Goal: Transaction & Acquisition: Purchase product/service

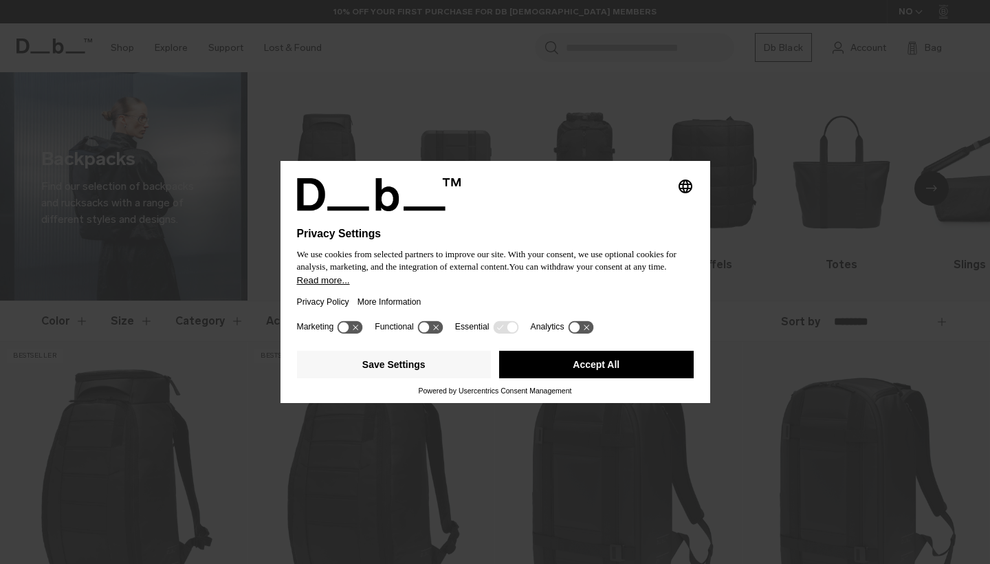
click at [536, 378] on button "Accept All" at bounding box center [596, 365] width 195 height 28
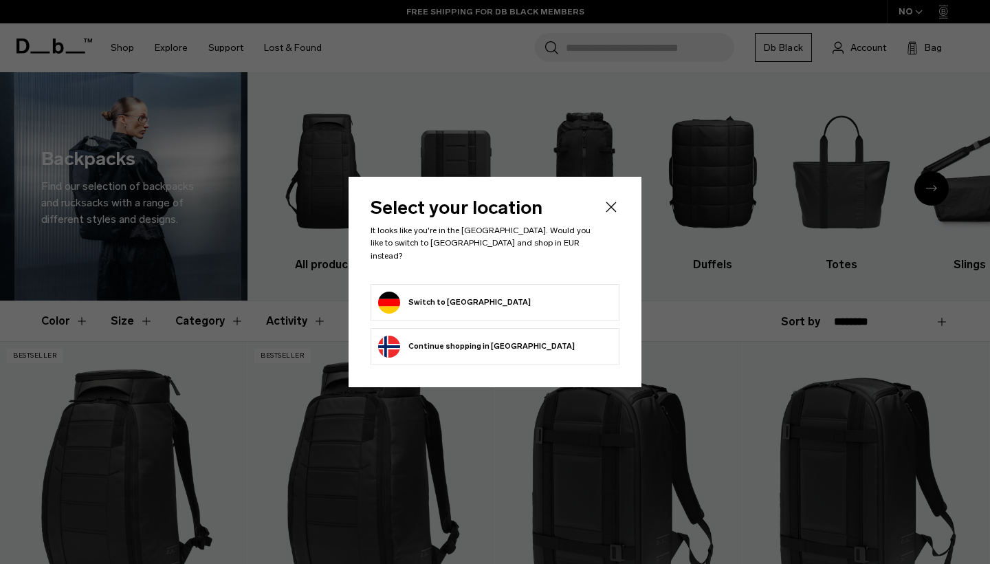
click at [540, 294] on form "Switch to [GEOGRAPHIC_DATA]" at bounding box center [495, 303] width 234 height 22
click at [386, 294] on button "Switch to [GEOGRAPHIC_DATA]" at bounding box center [454, 303] width 153 height 22
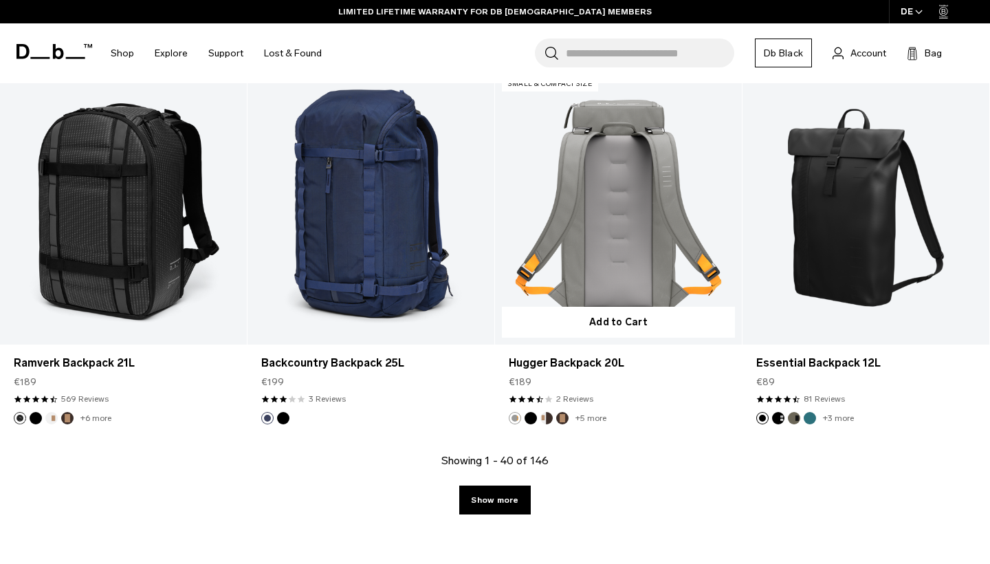
scroll to position [3833, 0]
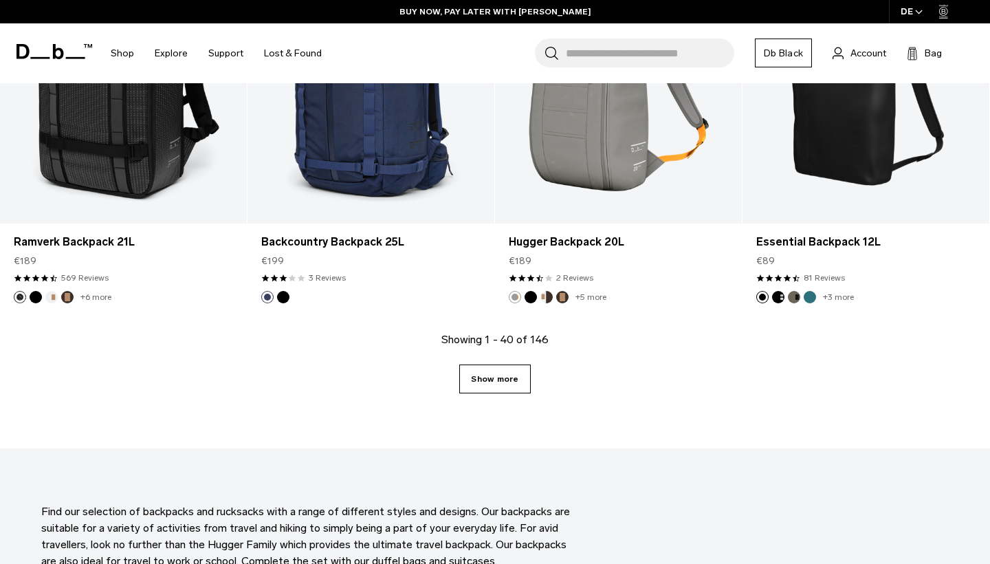
click at [504, 382] on link "Show more" at bounding box center [494, 378] width 71 height 29
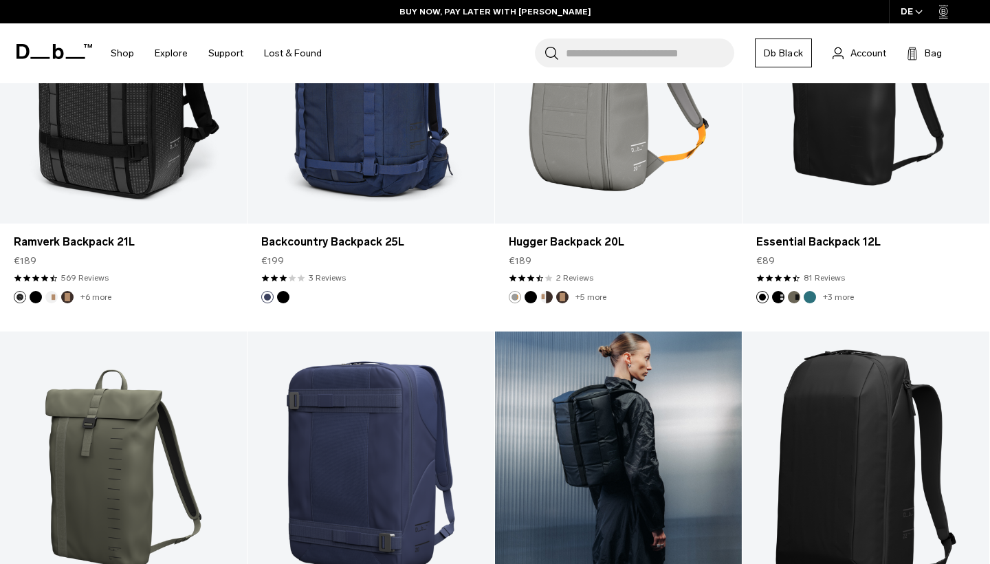
click at [500, 380] on div at bounding box center [618, 468] width 247 height 274
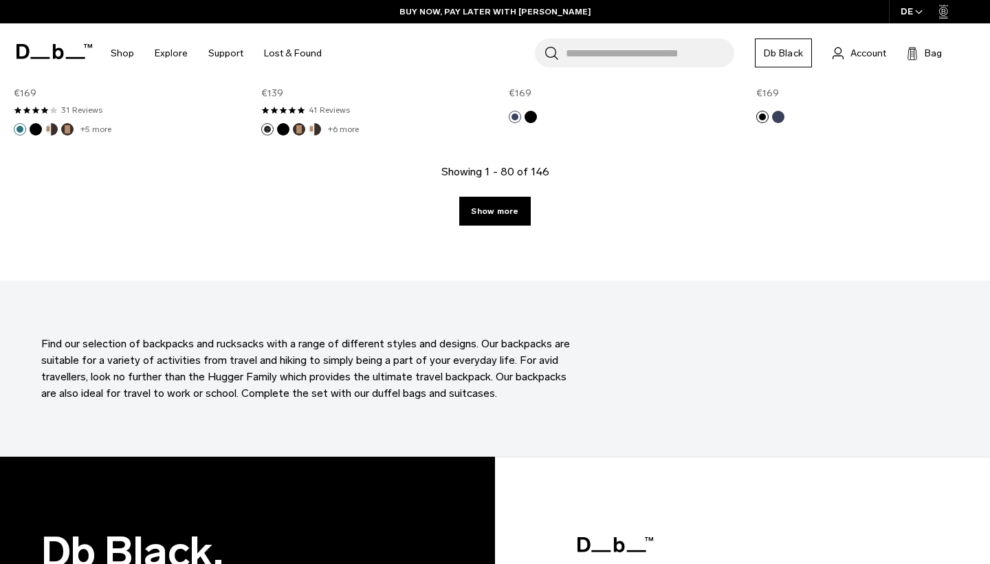
scroll to position [7889, 0]
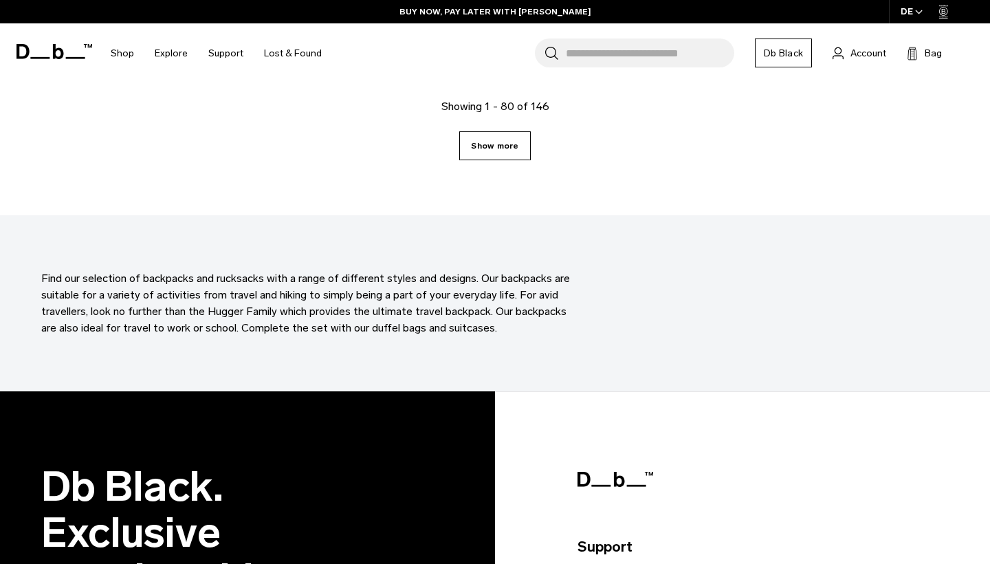
click at [503, 149] on link "Show more" at bounding box center [494, 145] width 71 height 29
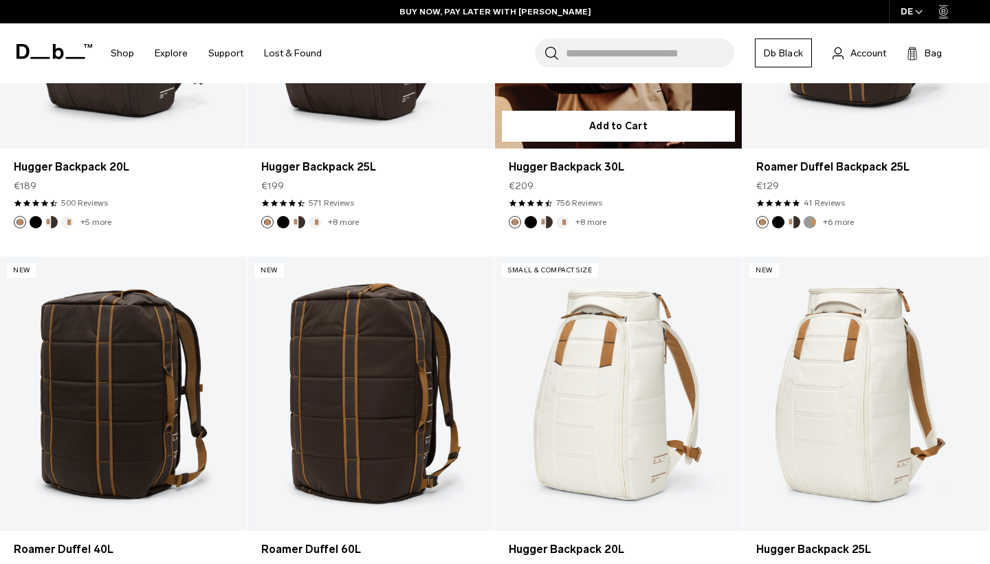
scroll to position [11456, 0]
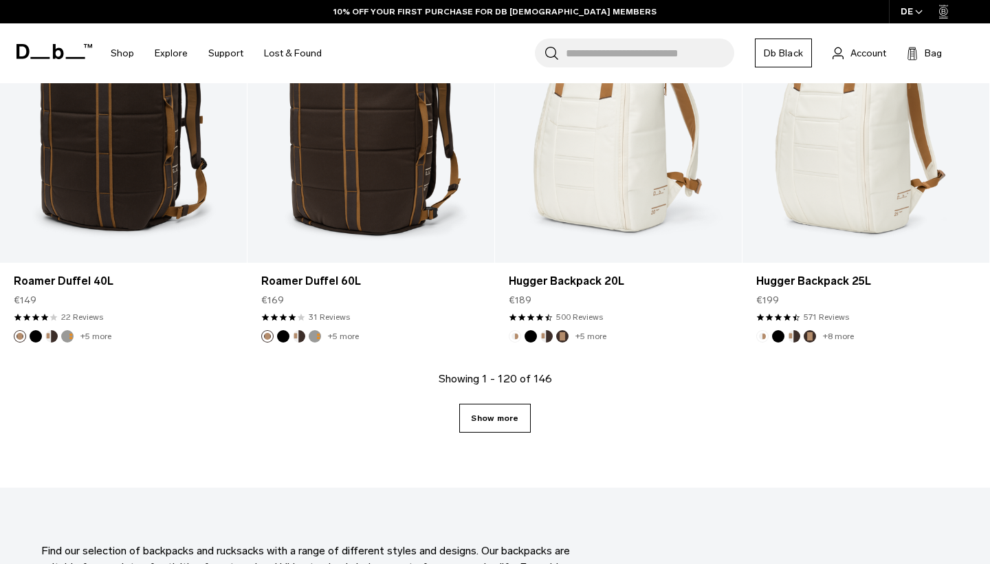
click at [521, 404] on link "Show more" at bounding box center [494, 418] width 71 height 29
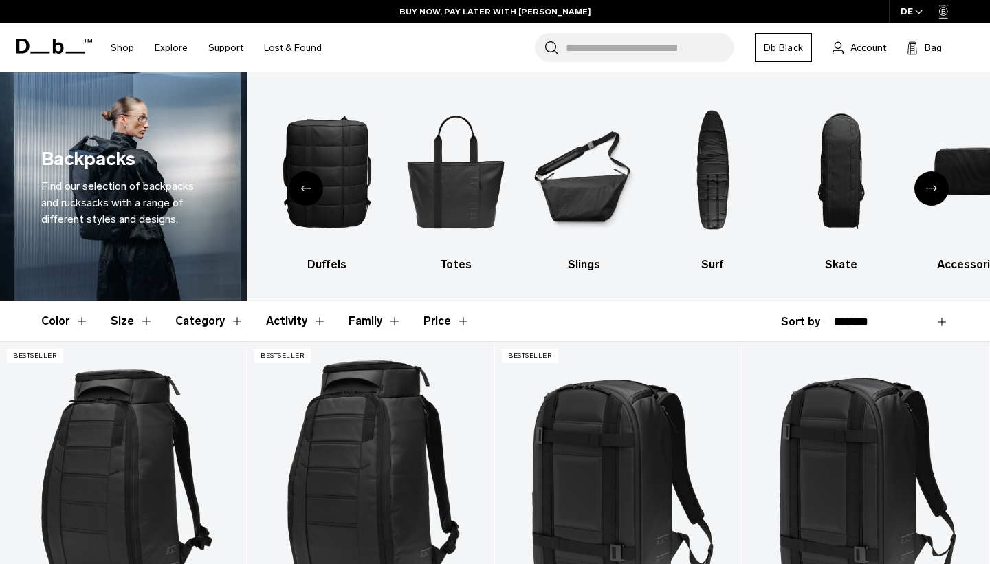
click at [302, 184] on div "Previous slide" at bounding box center [306, 188] width 34 height 34
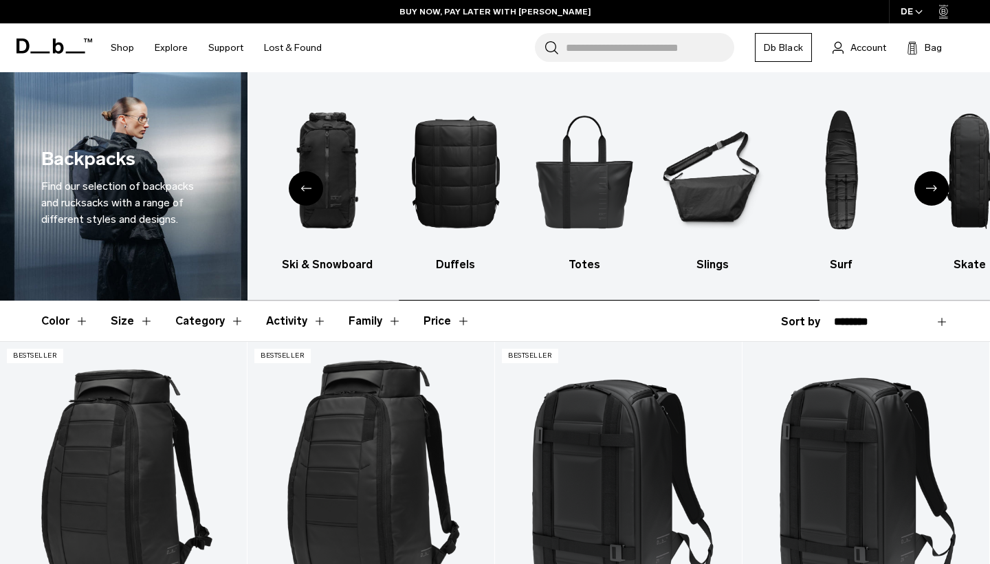
click at [302, 184] on div "Previous slide" at bounding box center [306, 188] width 34 height 34
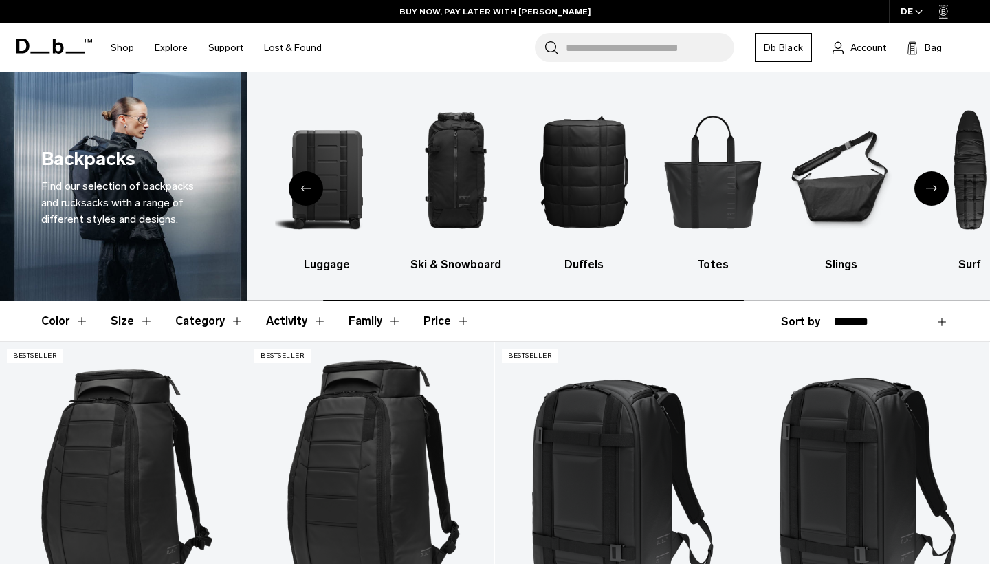
click at [302, 184] on div "Previous slide" at bounding box center [306, 188] width 34 height 34
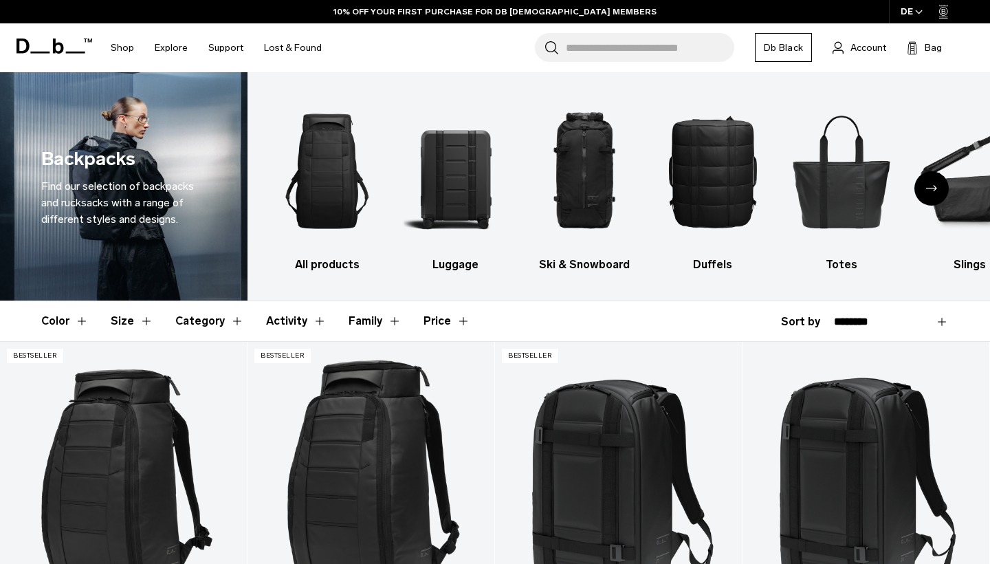
click at [221, 320] on button "Category" at bounding box center [209, 321] width 69 height 40
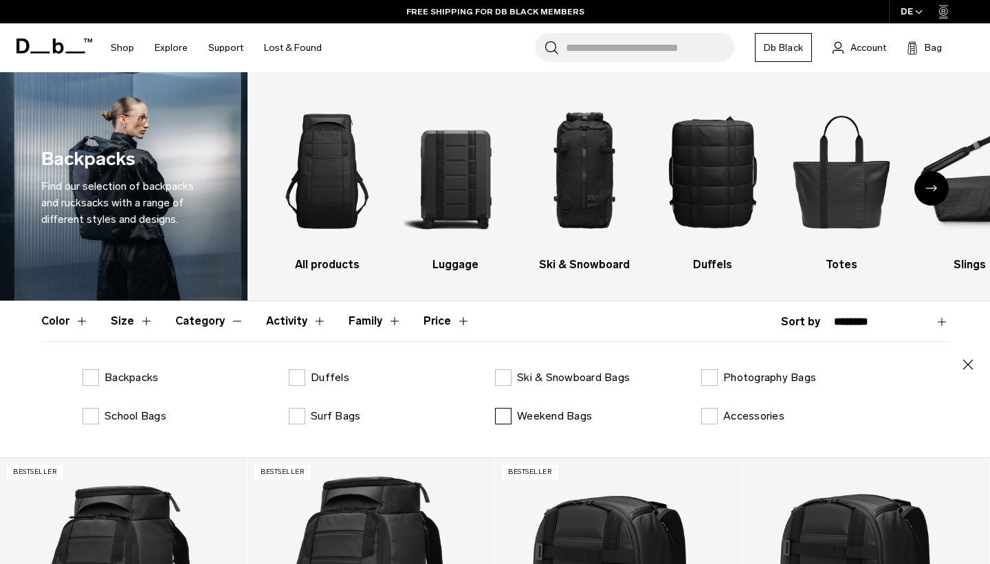
click at [516, 410] on label "Weekend Bags" at bounding box center [543, 416] width 97 height 17
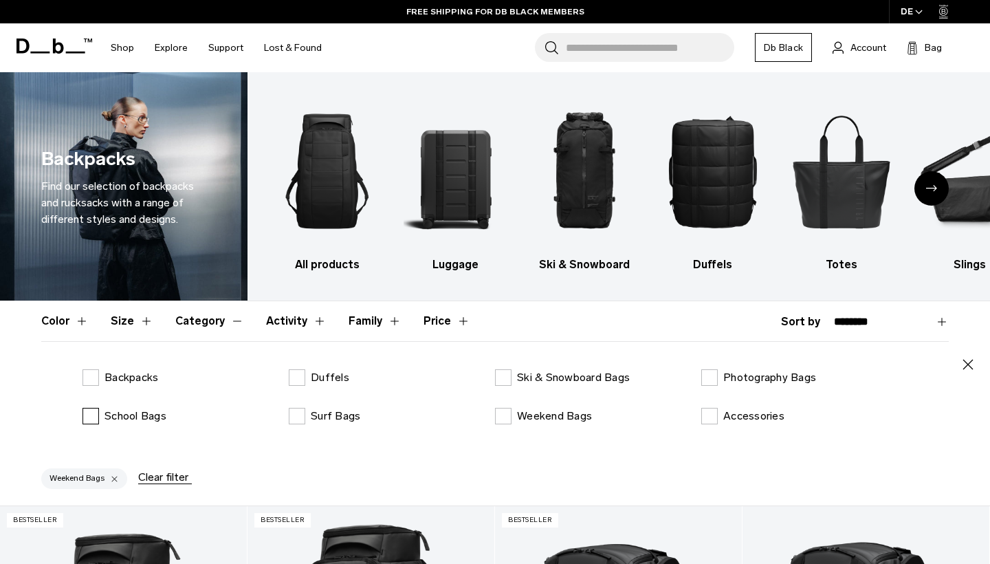
click at [91, 412] on label "School Bags" at bounding box center [125, 416] width 84 height 17
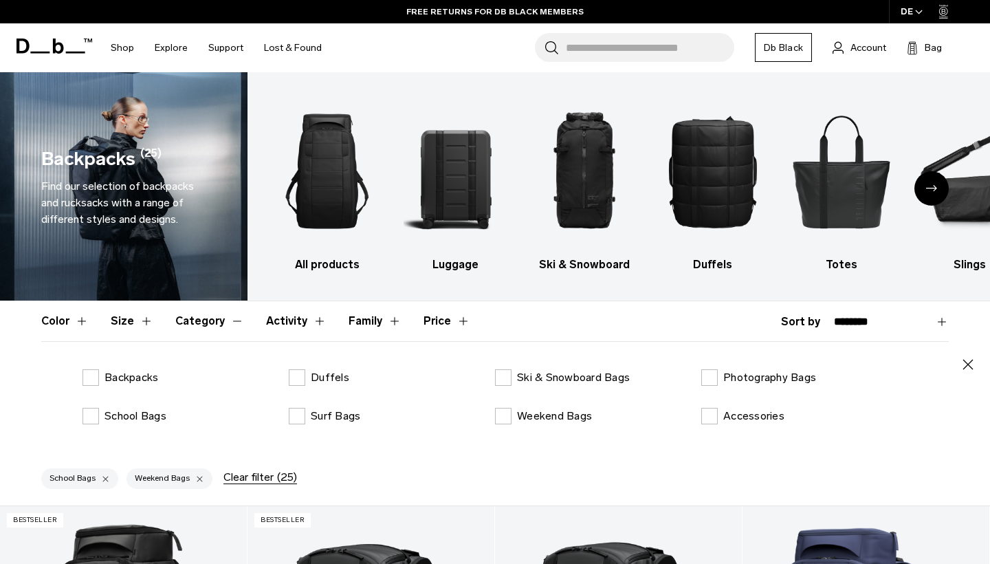
click at [971, 365] on icon "button" at bounding box center [968, 364] width 17 height 17
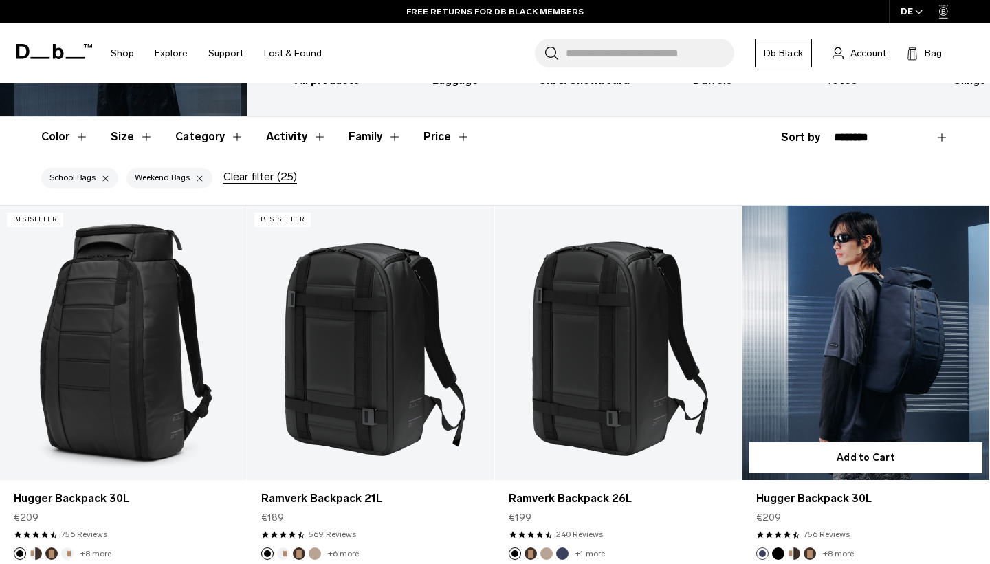
scroll to position [183, 0]
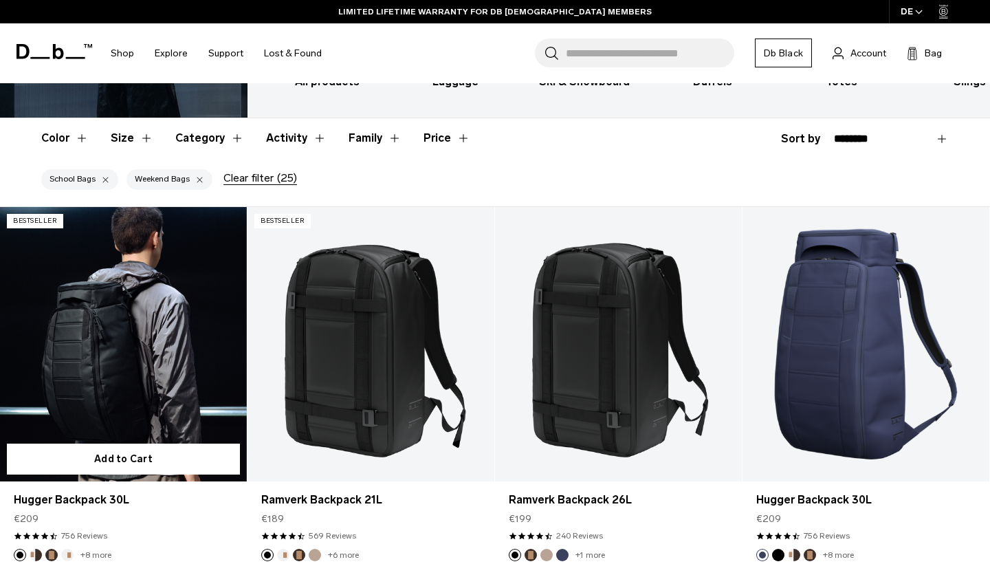
click at [194, 364] on link "Hugger Backpack 30L" at bounding box center [123, 344] width 247 height 274
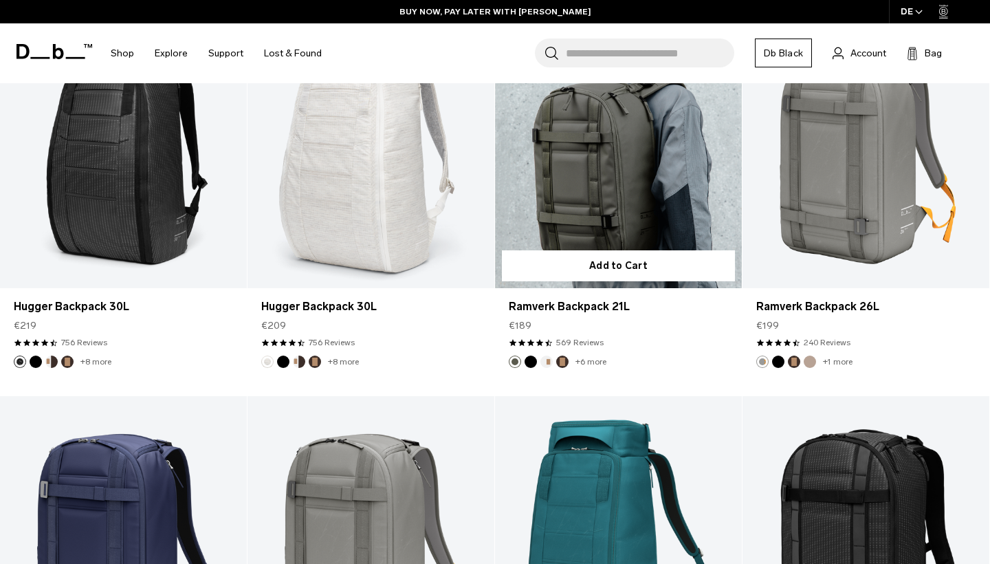
scroll to position [1410, 0]
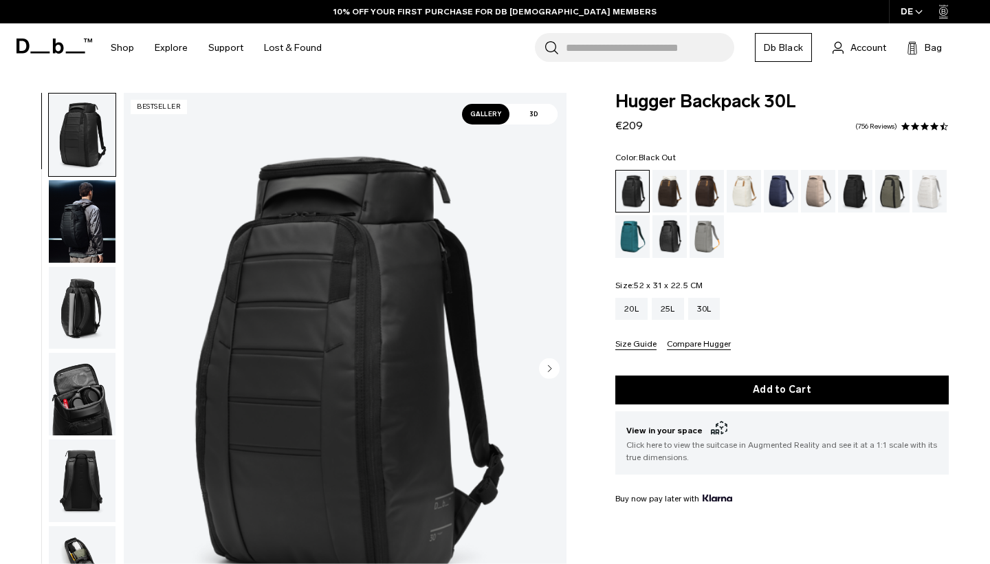
click at [94, 401] on img "button" at bounding box center [82, 394] width 67 height 83
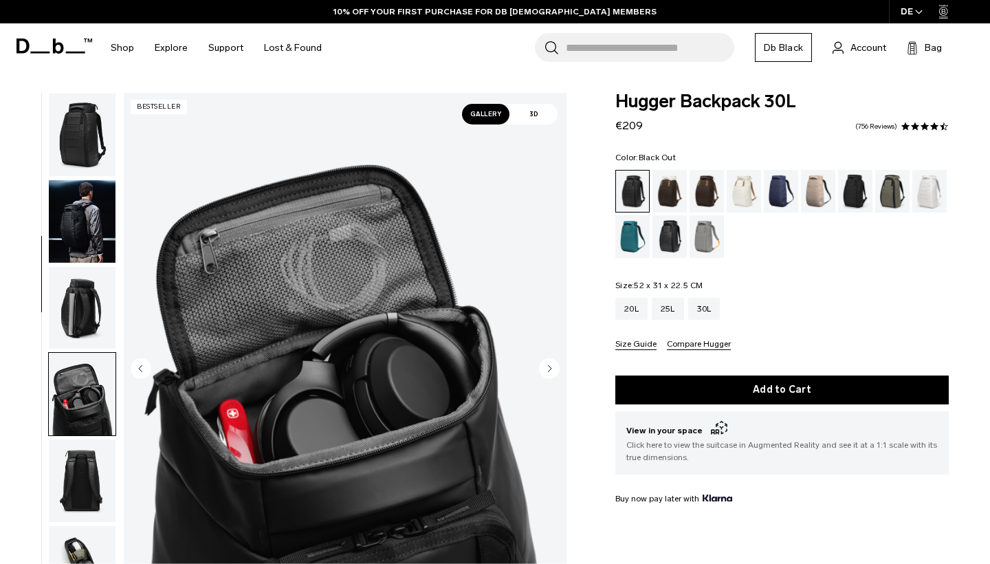
scroll to position [263, 0]
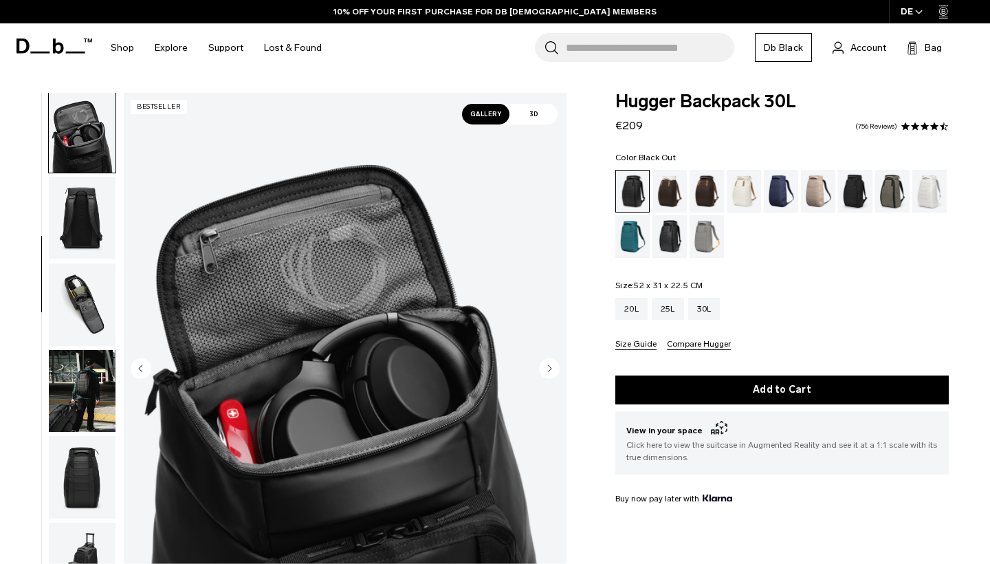
click at [89, 486] on img "button" at bounding box center [82, 477] width 67 height 83
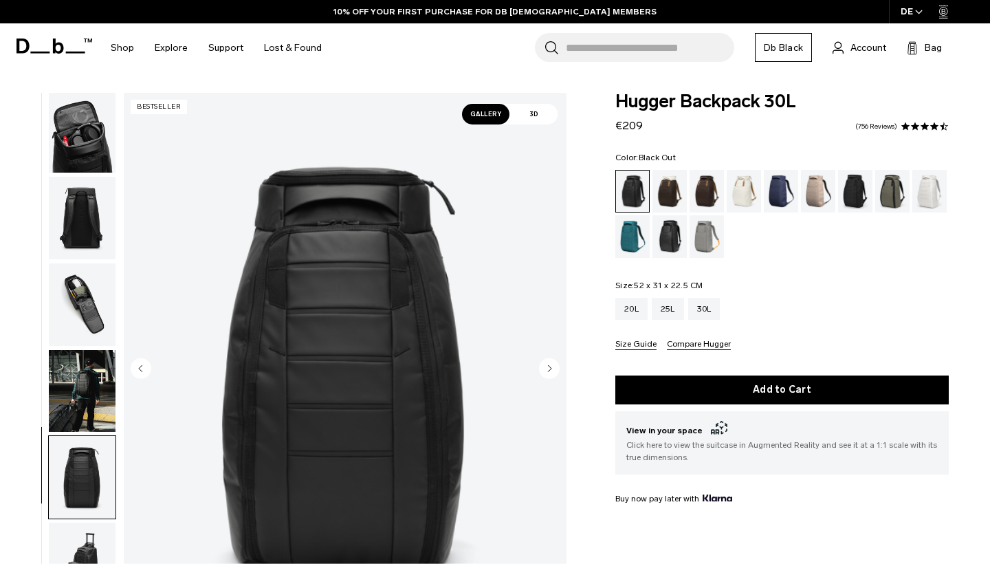
scroll to position [406, 0]
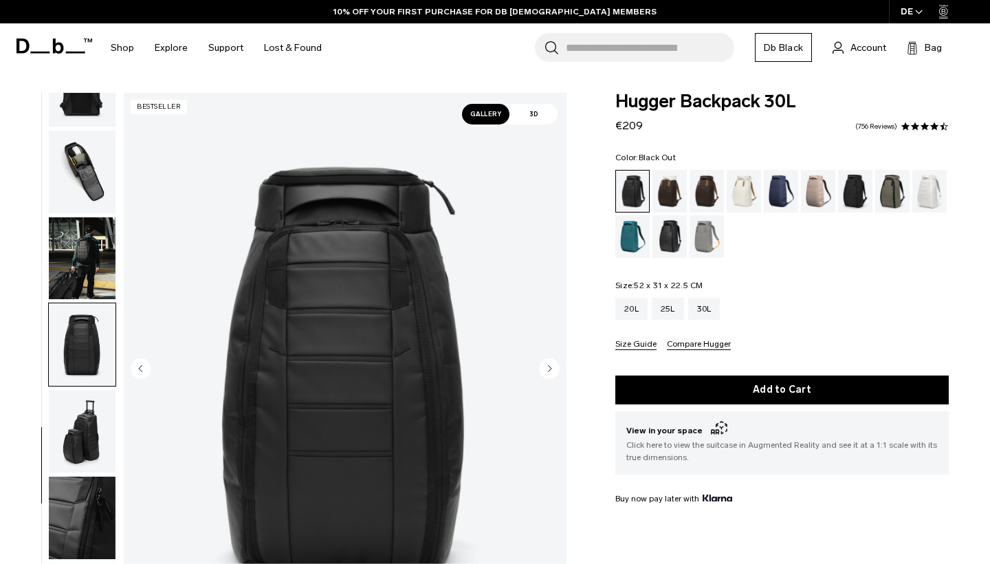
click at [88, 517] on img "button" at bounding box center [82, 518] width 67 height 83
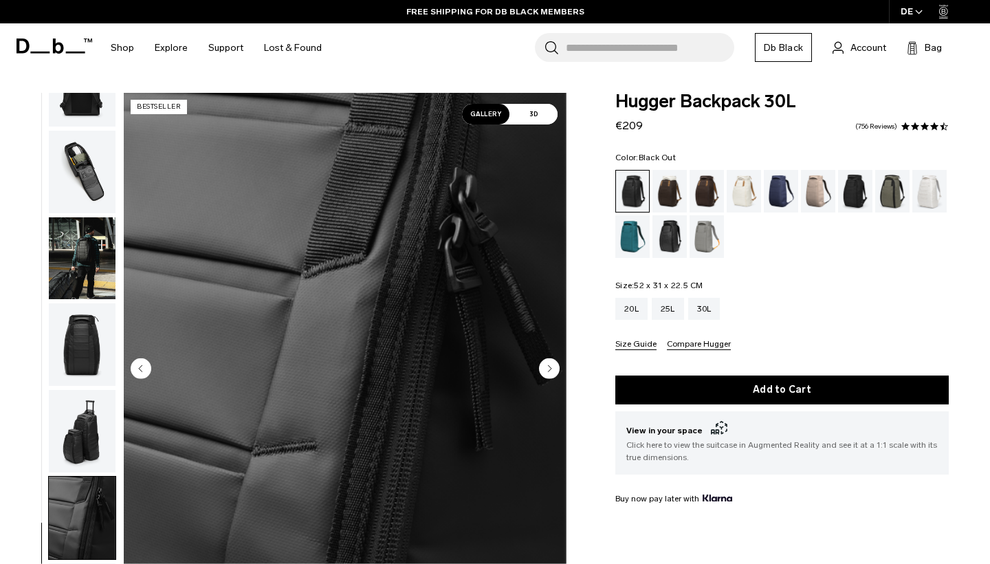
click at [87, 269] on img "button" at bounding box center [82, 258] width 67 height 83
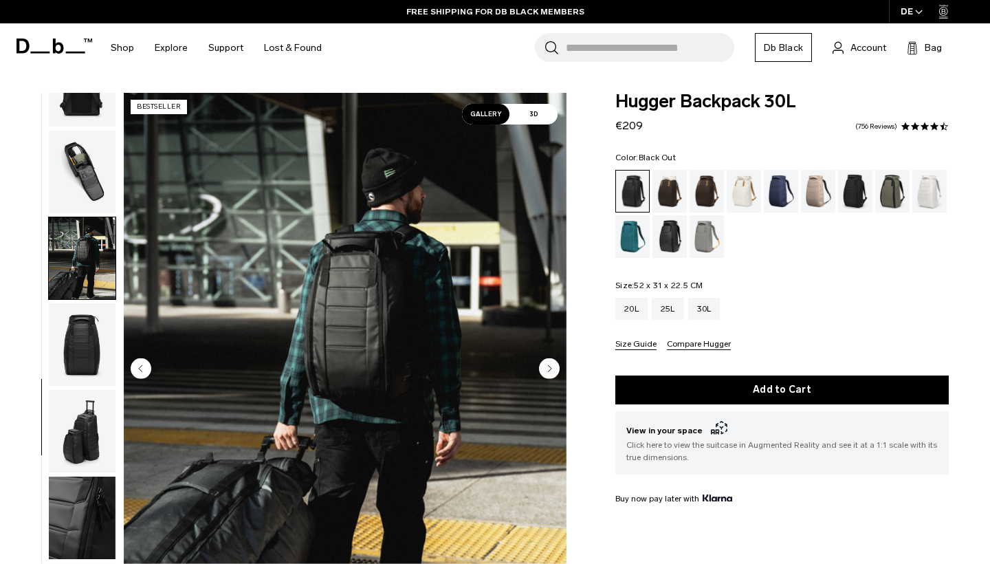
scroll to position [266, 0]
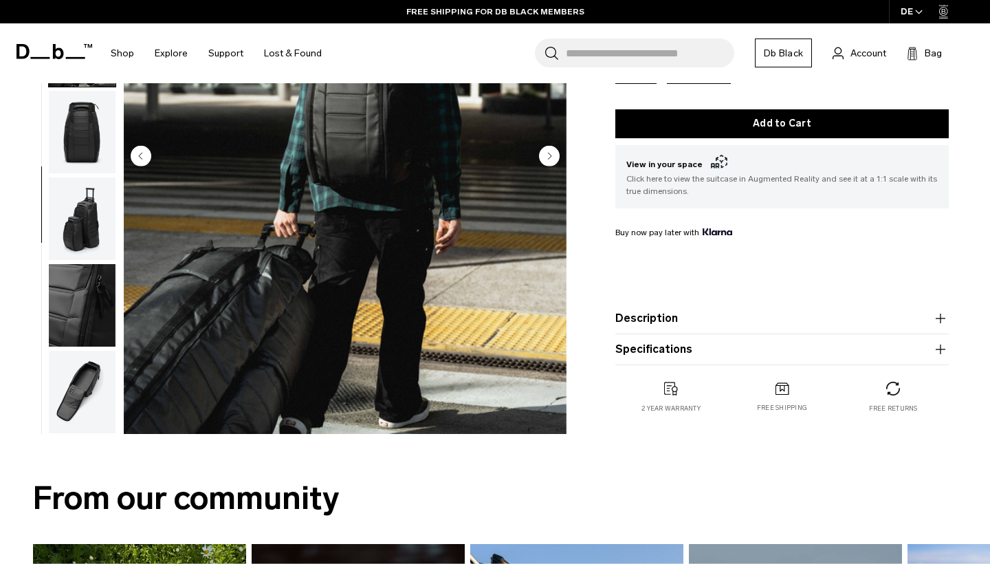
click at [84, 380] on img "button" at bounding box center [82, 392] width 67 height 83
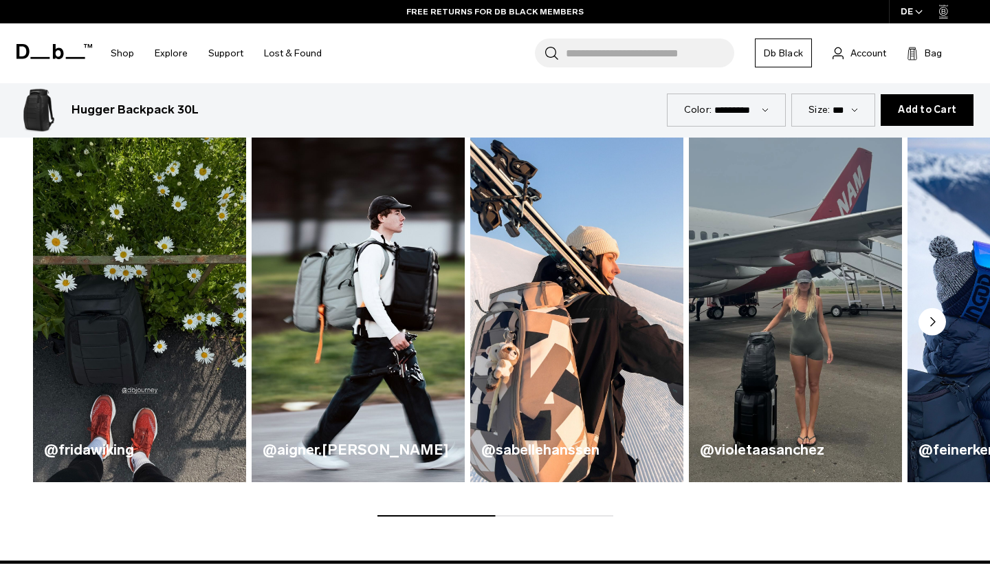
scroll to position [680, 0]
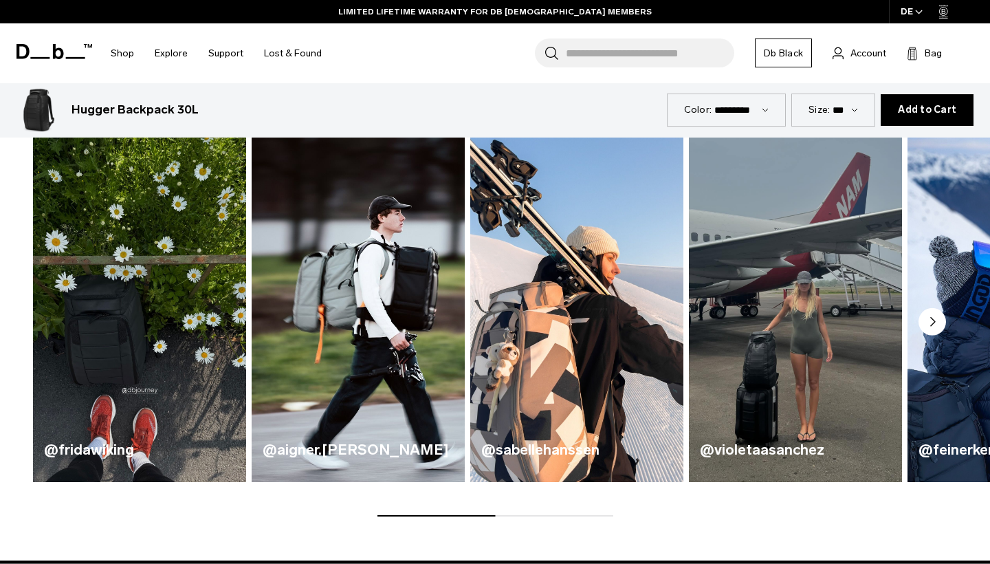
click at [928, 316] on circle "Next slide" at bounding box center [933, 322] width 28 height 28
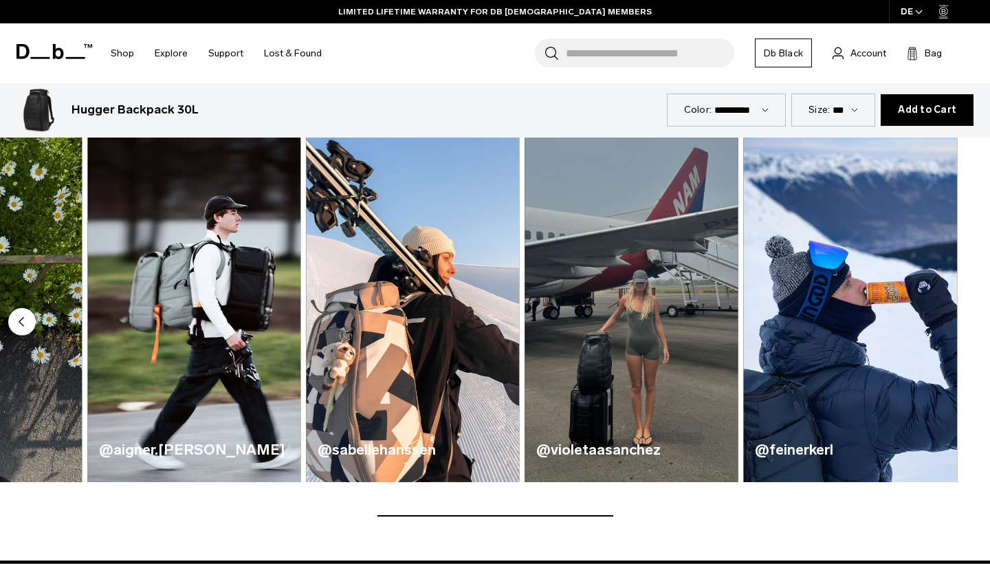
scroll to position [681, 0]
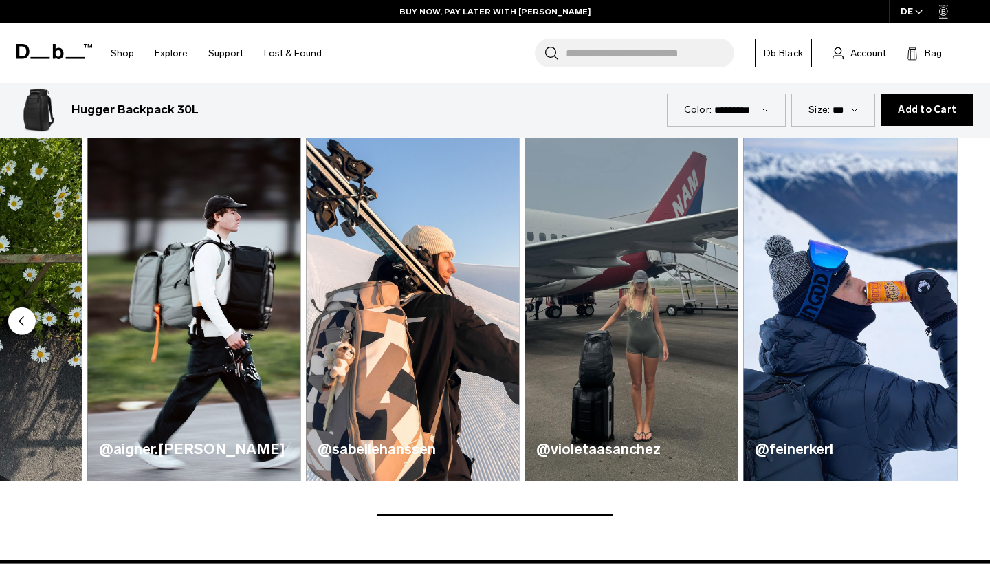
click at [16, 324] on circle "Previous slide" at bounding box center [22, 321] width 28 height 28
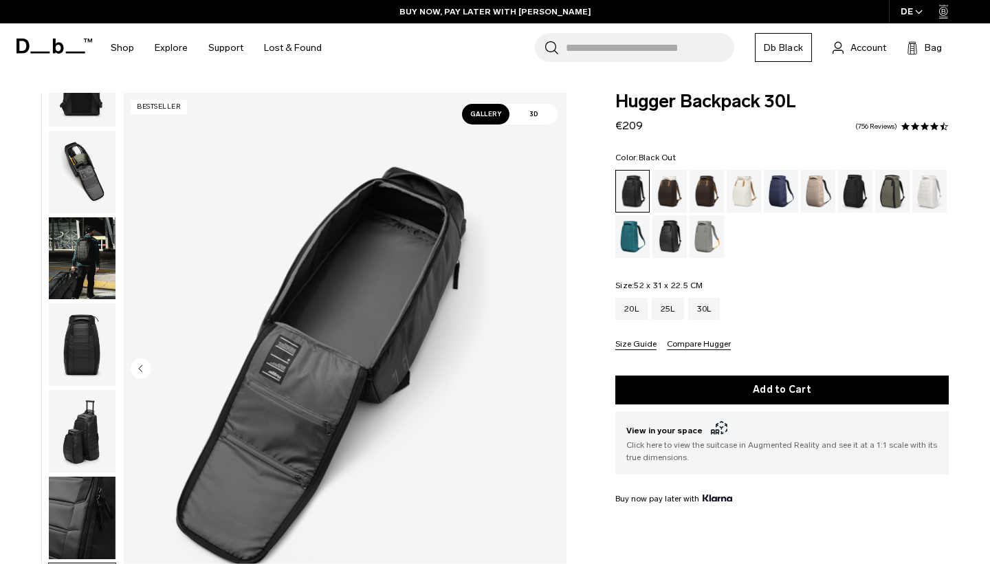
scroll to position [0, 0]
click at [76, 501] on img "button" at bounding box center [82, 518] width 67 height 83
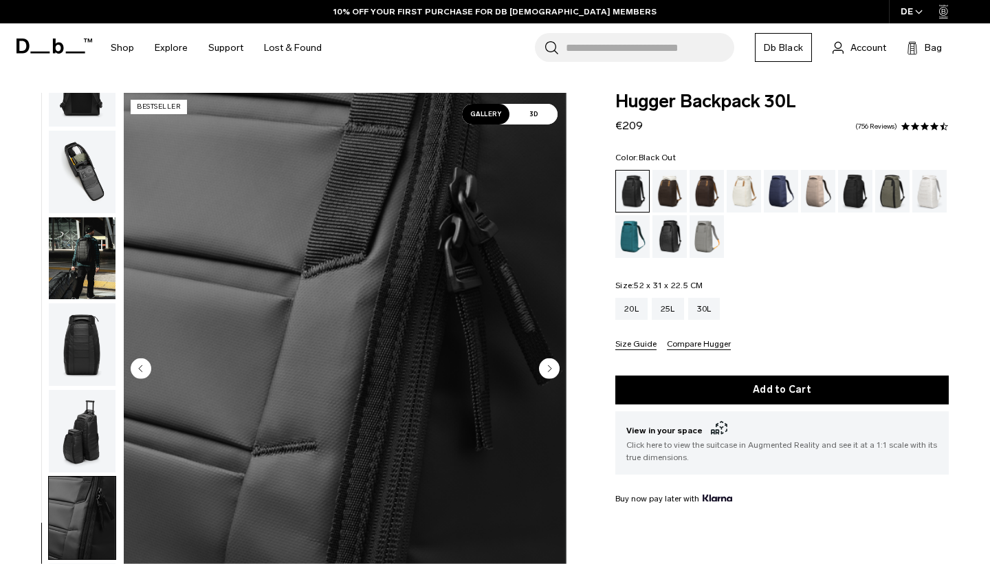
click at [67, 329] on img "button" at bounding box center [82, 344] width 67 height 83
